Goal: Task Accomplishment & Management: Manage account settings

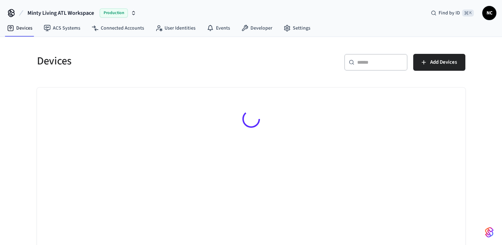
click at [365, 59] on input "text" at bounding box center [380, 62] width 46 height 7
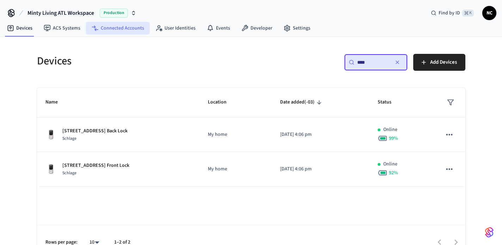
type input "****"
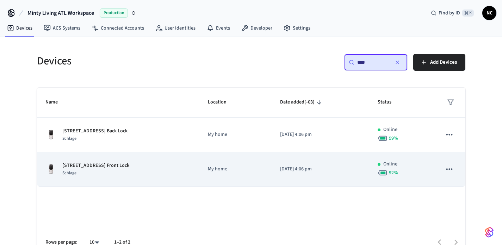
click at [169, 166] on div "[STREET_ADDRESS] Front Lock Schlage" at bounding box center [118, 169] width 146 height 15
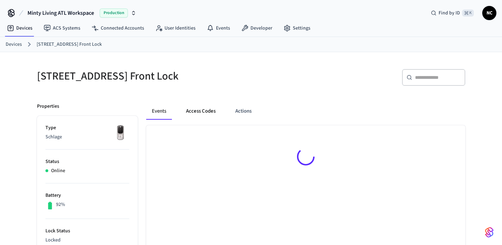
click at [202, 113] on button "Access Codes" at bounding box center [200, 111] width 41 height 17
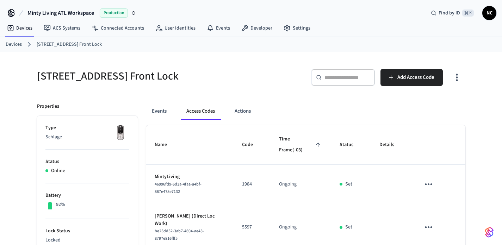
click at [202, 113] on button "Access Codes" at bounding box center [201, 111] width 40 height 17
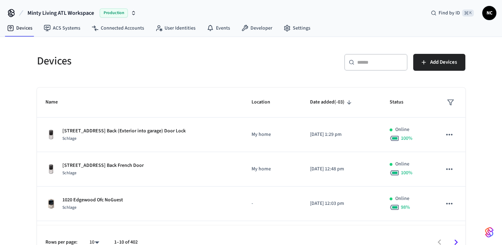
click at [383, 65] on input "text" at bounding box center [380, 62] width 46 height 7
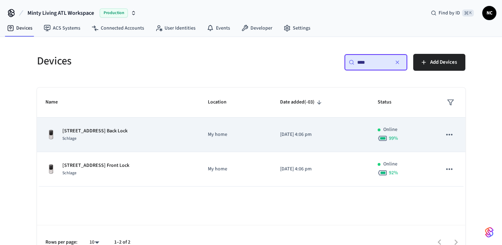
type input "****"
click at [217, 143] on td "My home" at bounding box center [236, 135] width 72 height 35
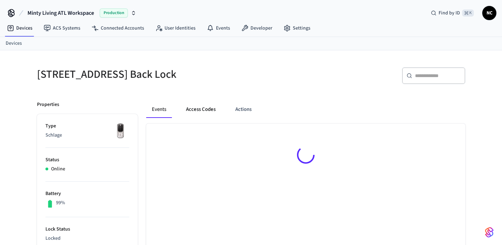
click at [203, 109] on button "Access Codes" at bounding box center [200, 109] width 41 height 17
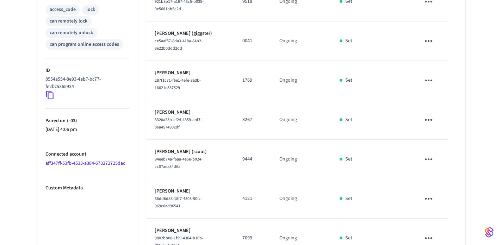
scroll to position [301, 0]
click at [429, 159] on icon "sticky table" at bounding box center [428, 160] width 11 height 11
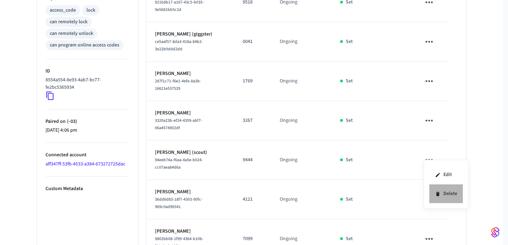
click at [448, 189] on li "Delete" at bounding box center [445, 194] width 33 height 19
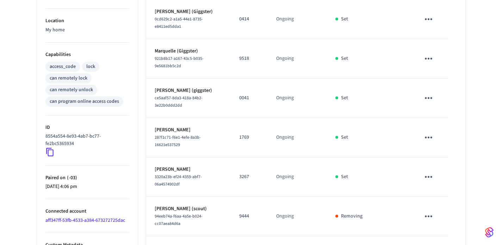
scroll to position [239, 0]
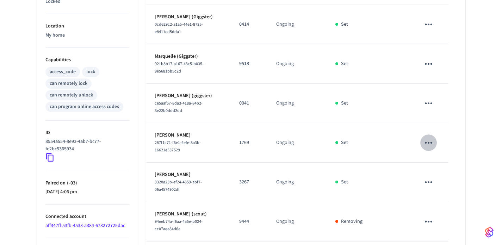
click at [425, 142] on icon "sticky table" at bounding box center [428, 143] width 7 height 2
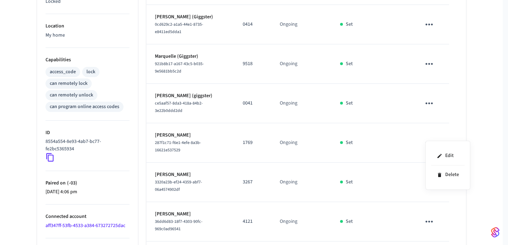
click at [489, 62] on div at bounding box center [254, 122] width 508 height 245
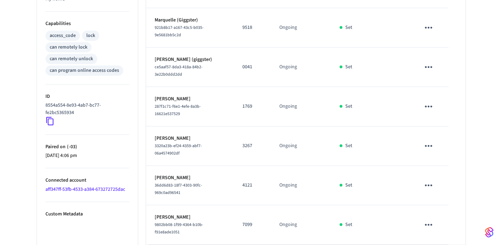
scroll to position [286, 0]
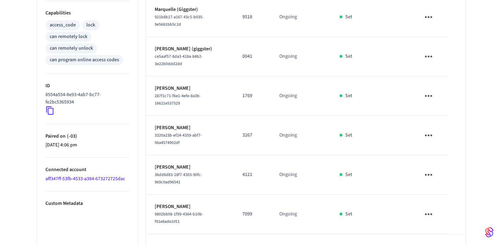
click at [246, 211] on p "7099" at bounding box center [253, 214] width 20 height 7
copy p "7099"
